Goal: Task Accomplishment & Management: Use online tool/utility

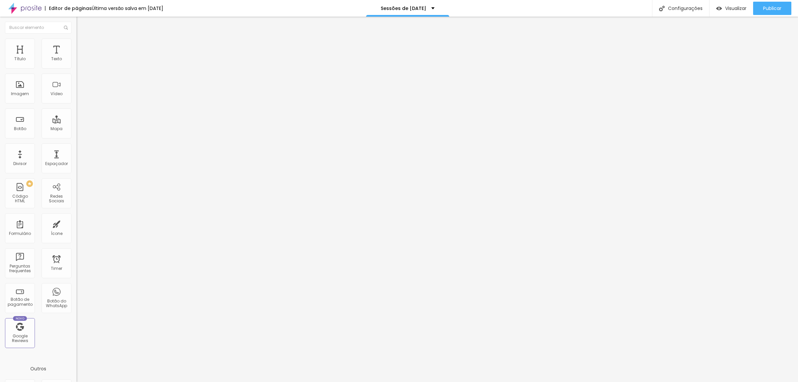
click at [82, 47] on span "Avançado" at bounding box center [93, 50] width 22 height 6
click at [76, 42] on img at bounding box center [79, 42] width 6 height 6
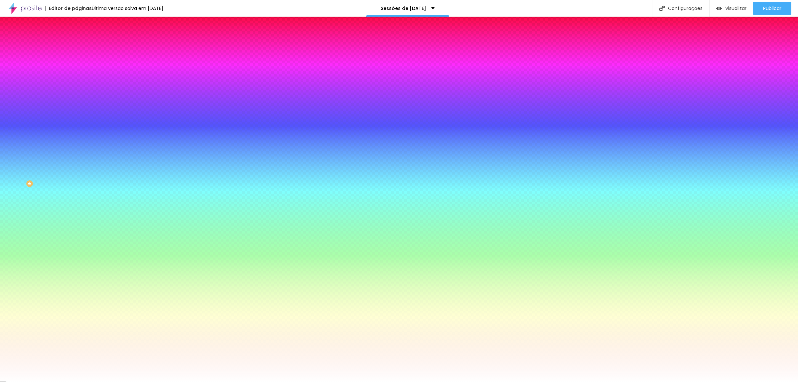
drag, startPoint x: 72, startPoint y: 98, endPoint x: 68, endPoint y: 82, distance: 16.1
click at [79, 82] on icon "button" at bounding box center [81, 84] width 4 height 4
click at [742, 381] on div at bounding box center [399, 382] width 798 height 0
click at [76, 38] on img at bounding box center [79, 35] width 6 height 6
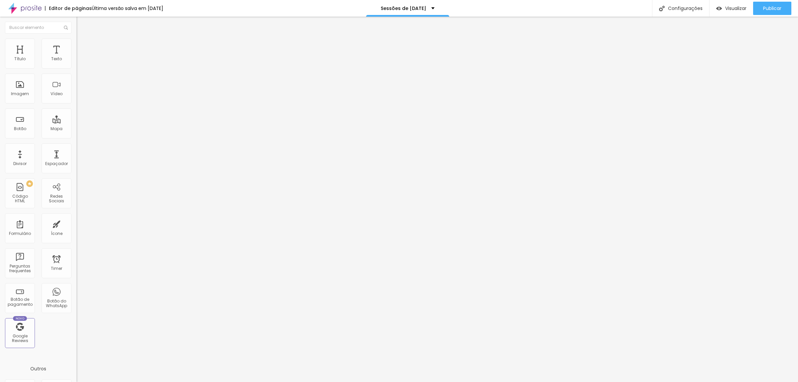
click at [76, 137] on input "[URL][DOMAIN_NAME]" at bounding box center [116, 133] width 80 height 7
click at [76, 43] on img at bounding box center [79, 42] width 6 height 6
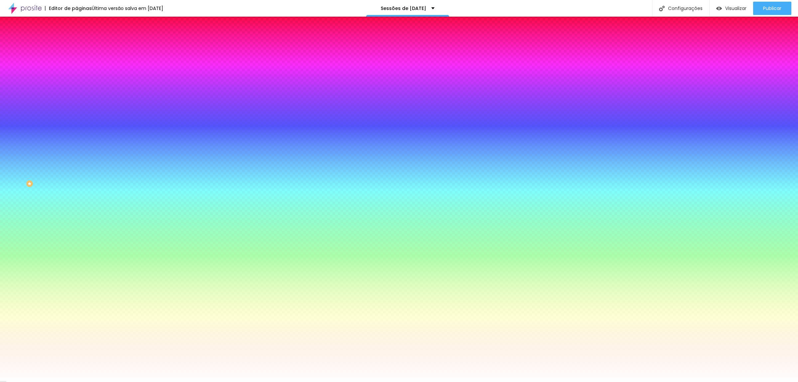
click at [76, 45] on li "Avançado" at bounding box center [114, 48] width 76 height 7
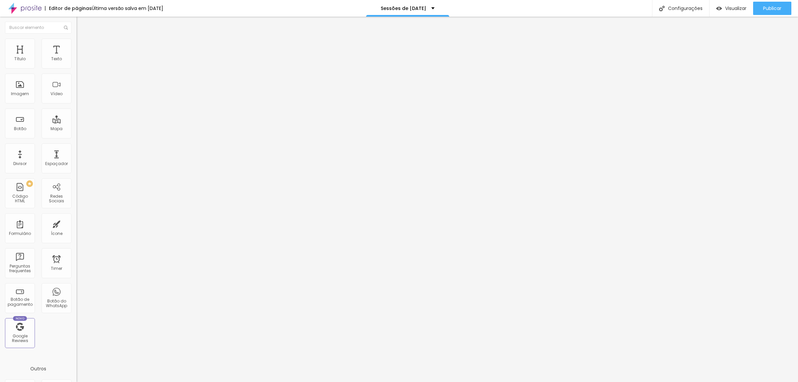
click at [20, 10] on img at bounding box center [24, 8] width 33 height 17
